Goal: Transaction & Acquisition: Purchase product/service

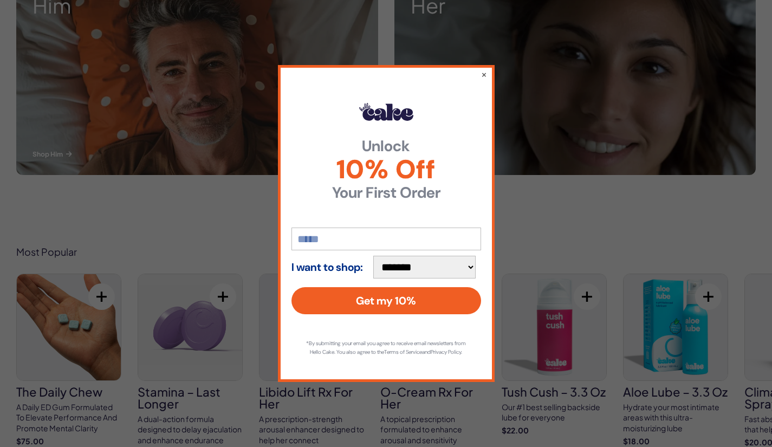
click at [484, 71] on button "×" at bounding box center [484, 74] width 6 height 11
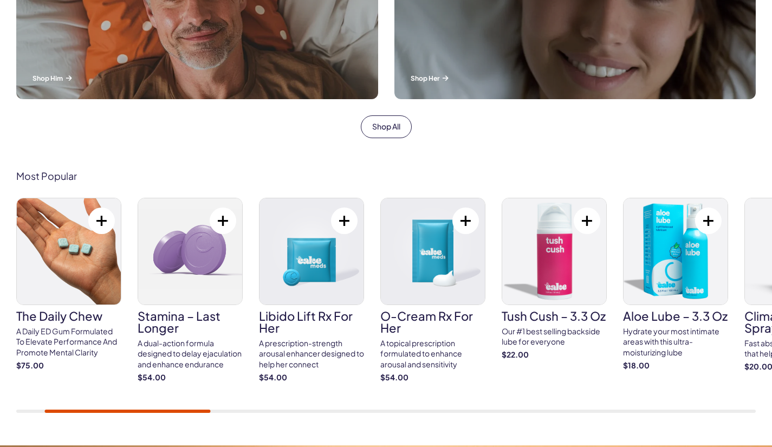
scroll to position [515, 0]
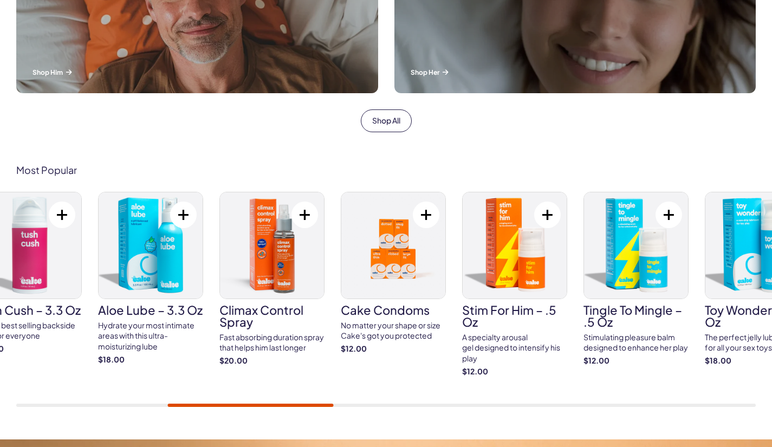
click at [408, 259] on img at bounding box center [393, 245] width 104 height 106
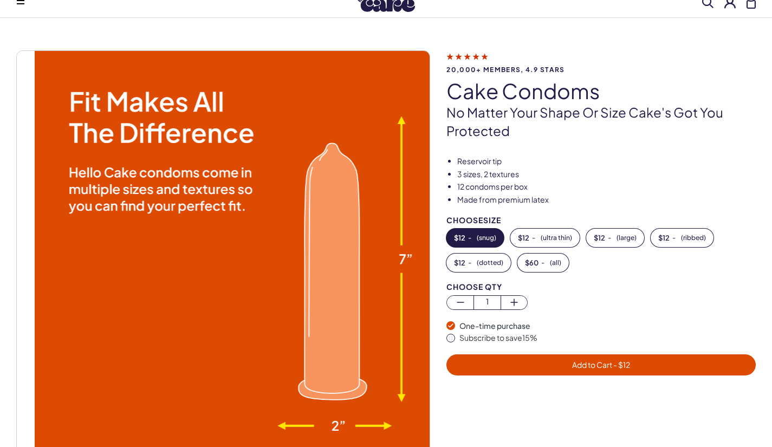
scroll to position [35, 0]
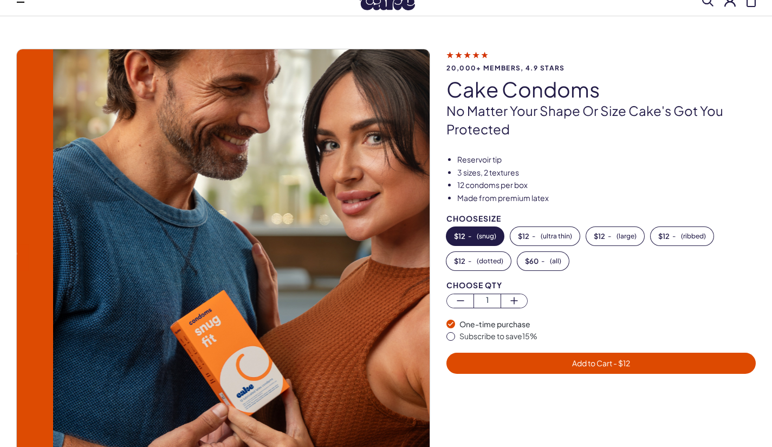
click at [560, 235] on span "( ultra thin )" at bounding box center [556, 237] width 31 height 8
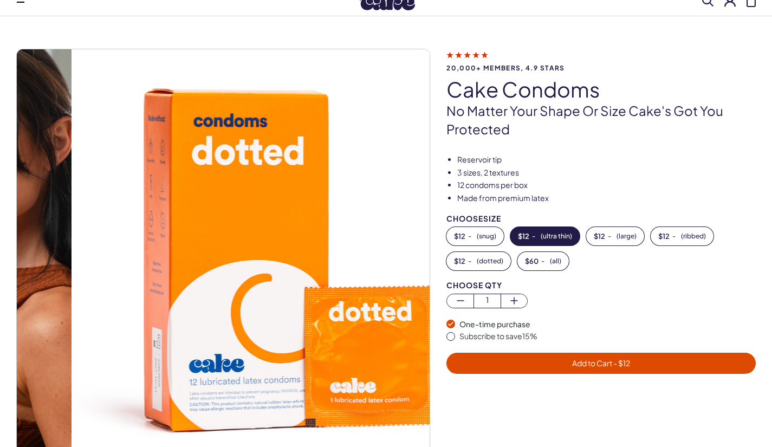
click at [608, 234] on button "$ 12 - ( large )" at bounding box center [615, 236] width 58 height 18
click at [664, 242] on button "$ 12 - ( ribbed )" at bounding box center [682, 236] width 63 height 18
click at [506, 264] on button "$ 12 - ( dotted )" at bounding box center [479, 261] width 64 height 18
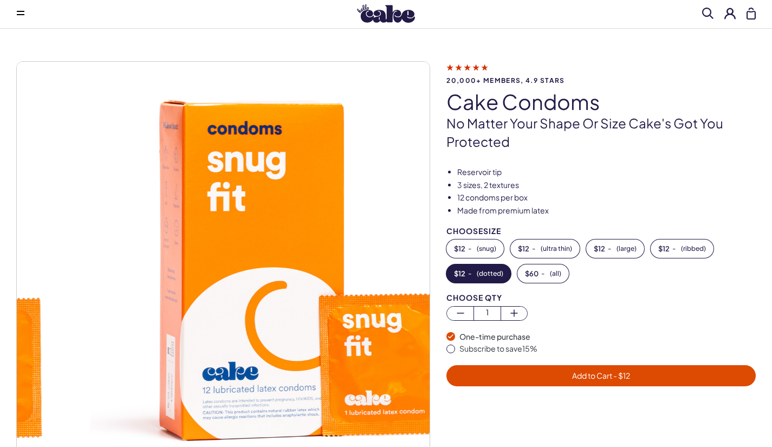
scroll to position [20, 0]
